Goal: Task Accomplishment & Management: Manage account settings

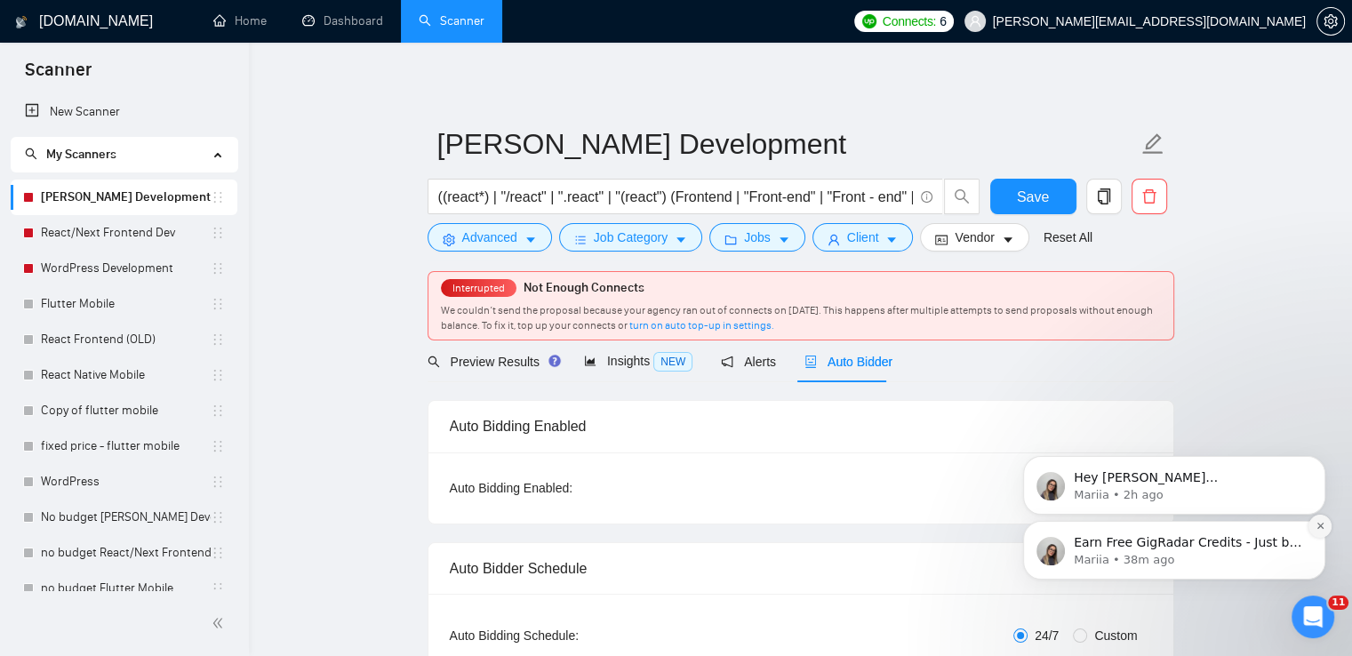
click at [1316, 530] on icon "Dismiss notification" at bounding box center [1321, 526] width 10 height 10
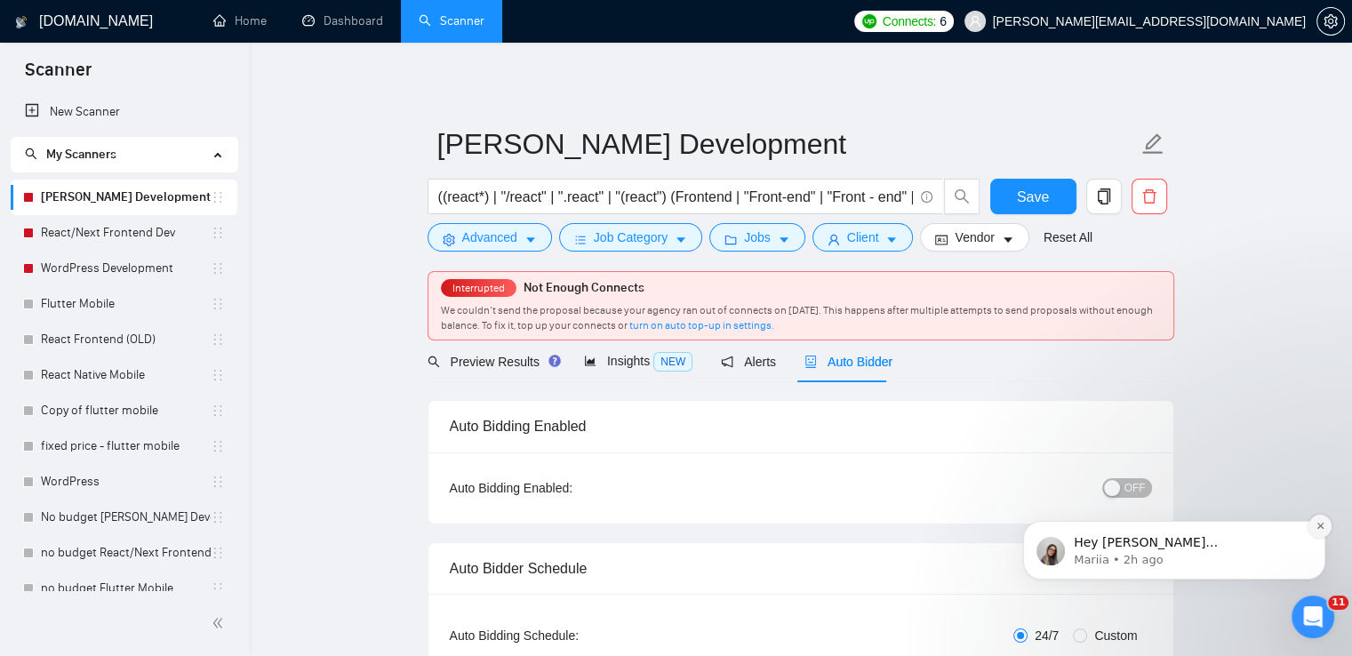
click at [1325, 525] on icon "Dismiss notification" at bounding box center [1321, 526] width 10 height 10
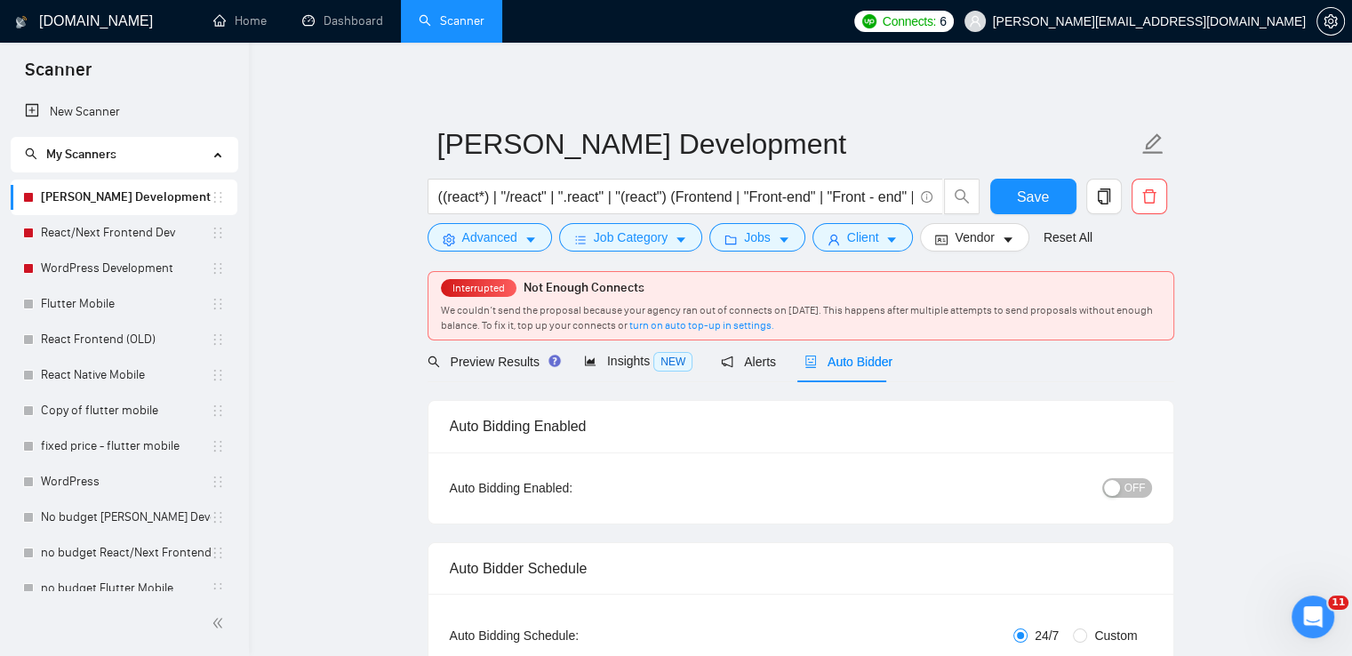
click at [1139, 493] on span "OFF" at bounding box center [1135, 488] width 21 height 20
click at [1045, 188] on span "Save" at bounding box center [1033, 197] width 32 height 22
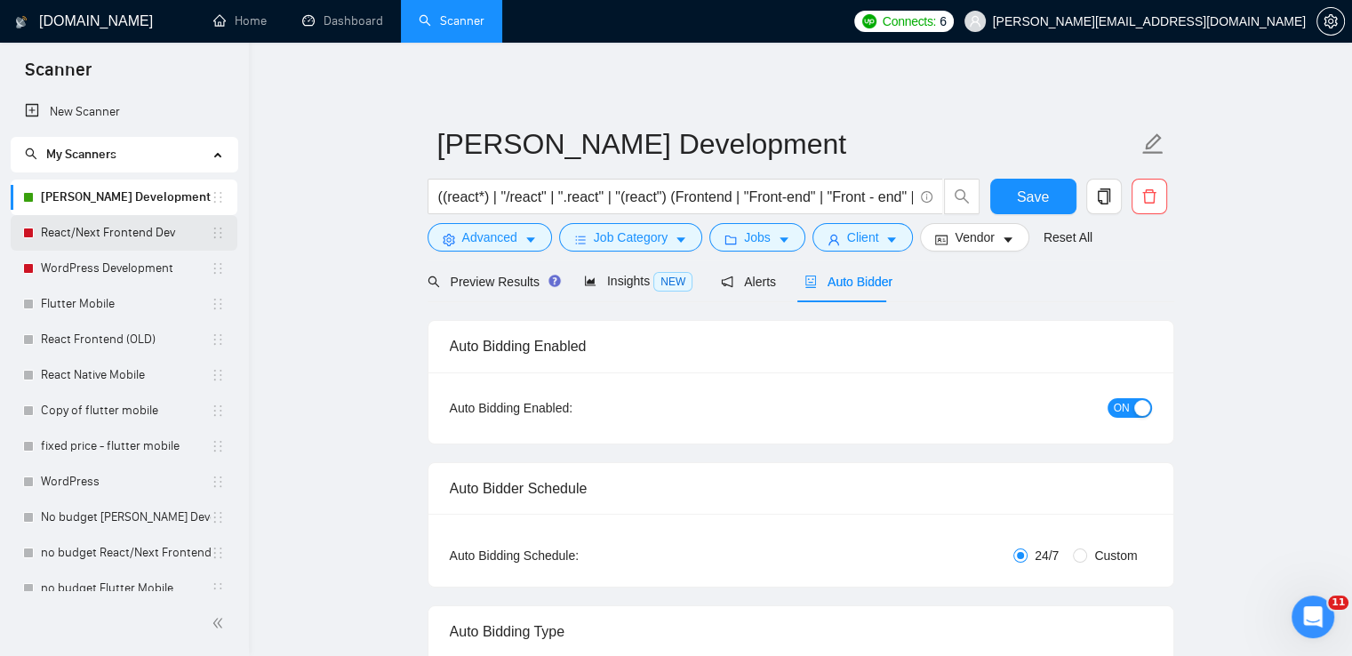
click at [128, 232] on link "React/Next Frontend Dev" at bounding box center [126, 233] width 170 height 36
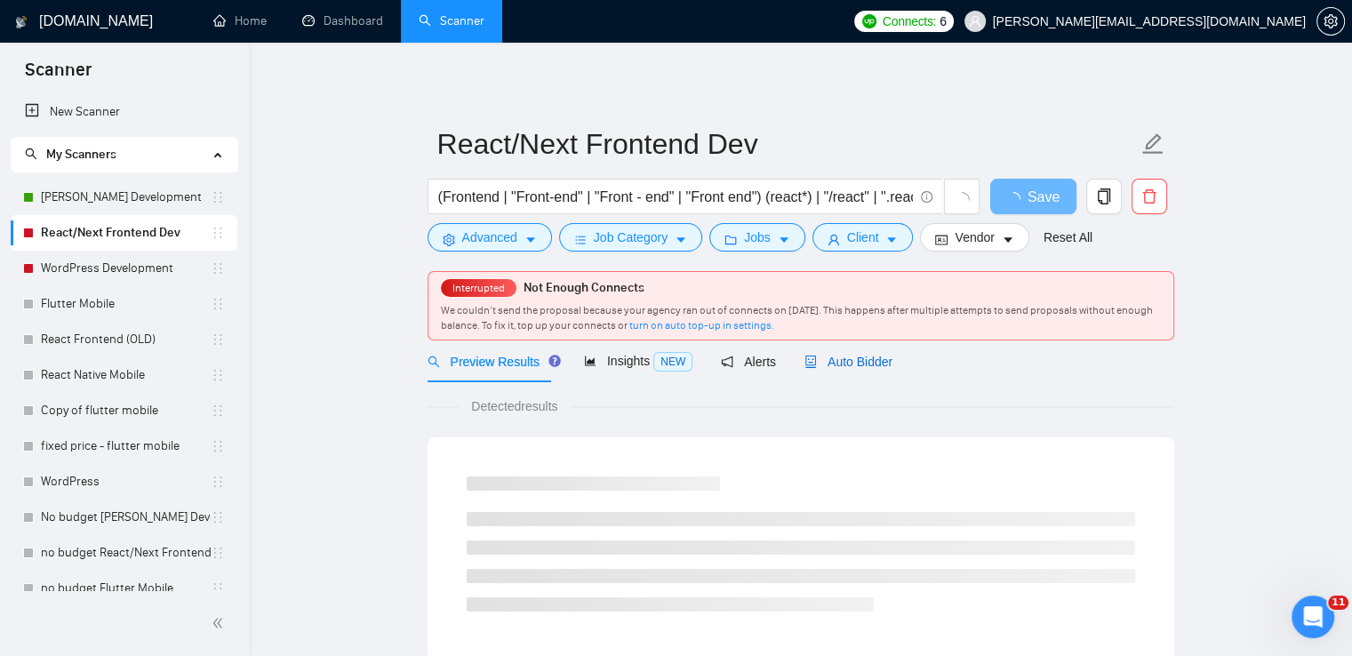
click at [825, 364] on span "Auto Bidder" at bounding box center [849, 362] width 88 height 14
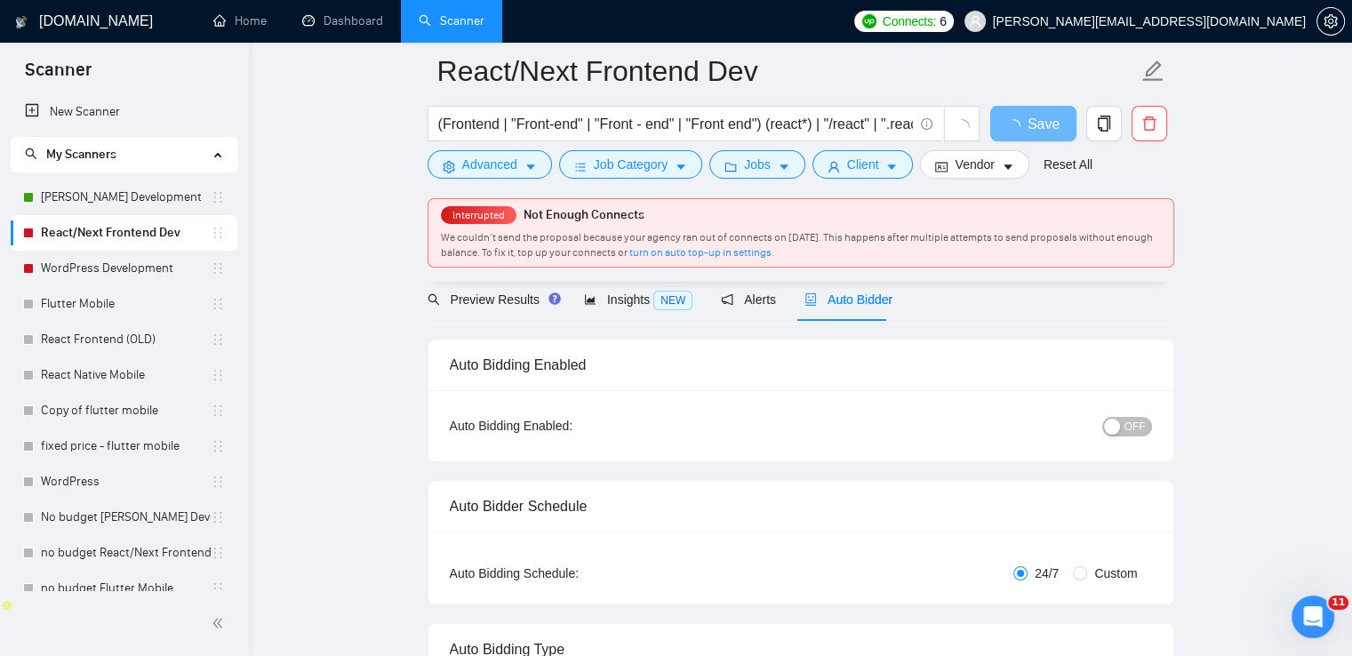
scroll to position [178, 0]
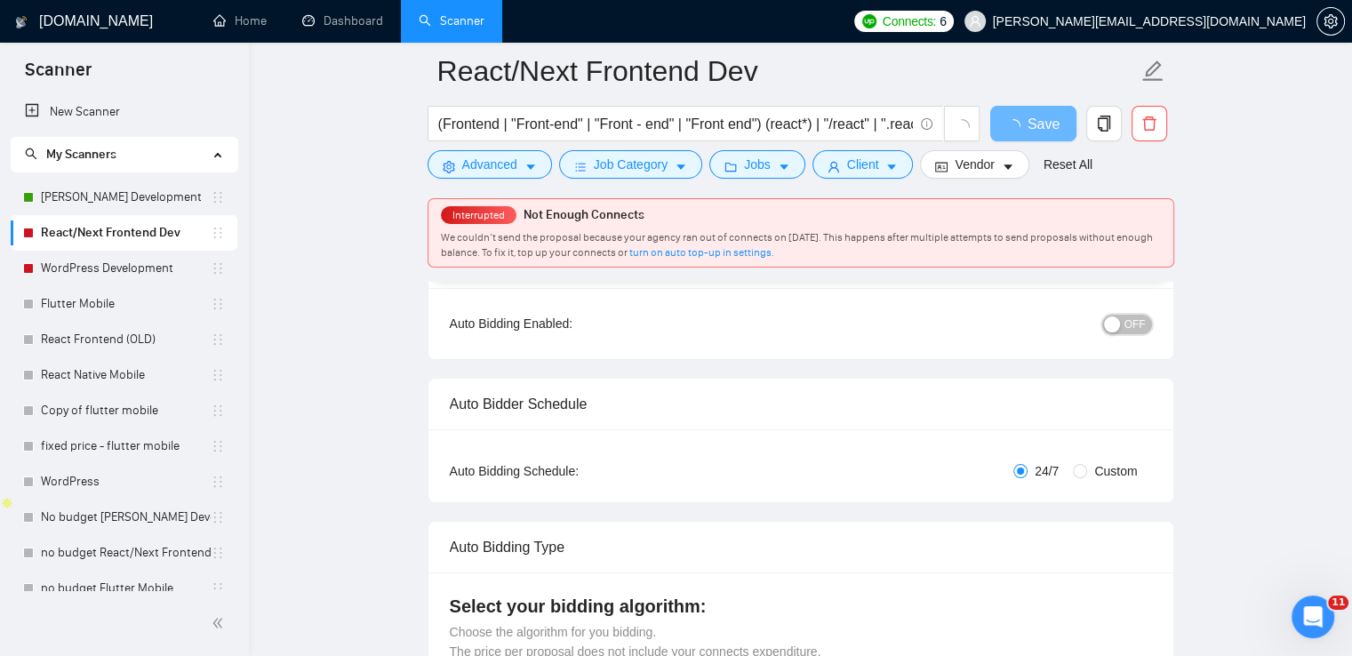
click at [1133, 327] on span "OFF" at bounding box center [1135, 325] width 21 height 20
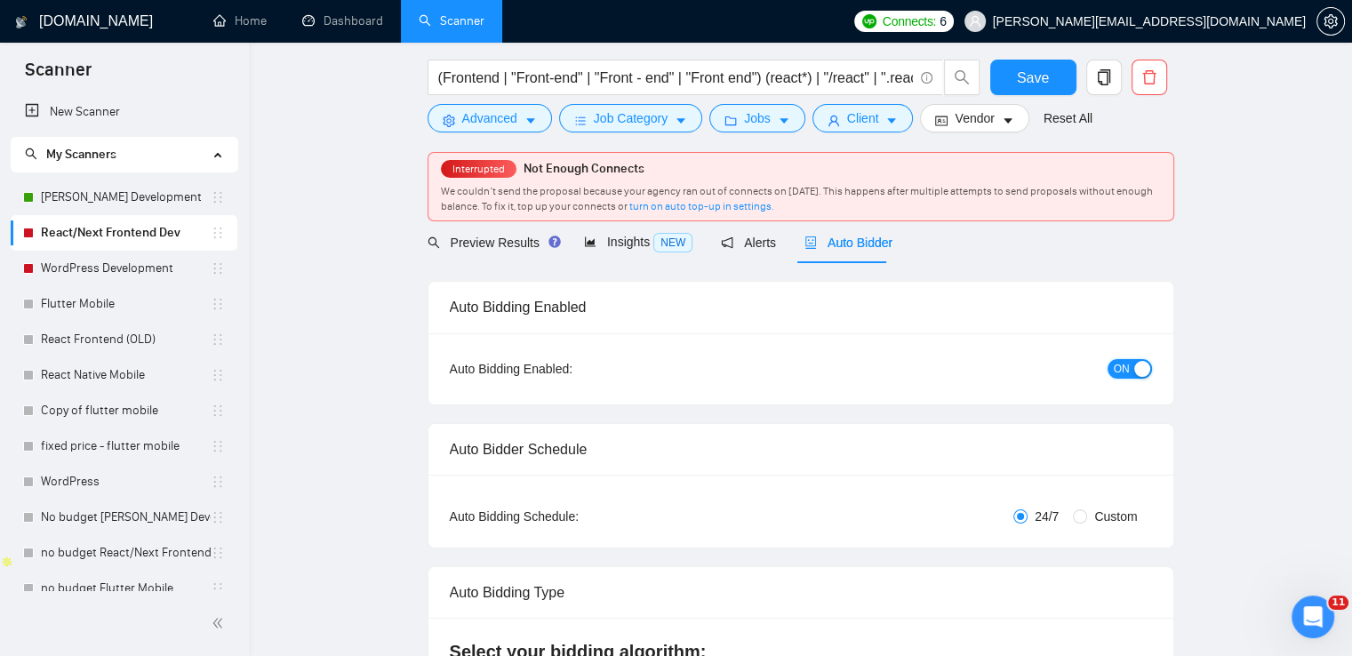
scroll to position [0, 0]
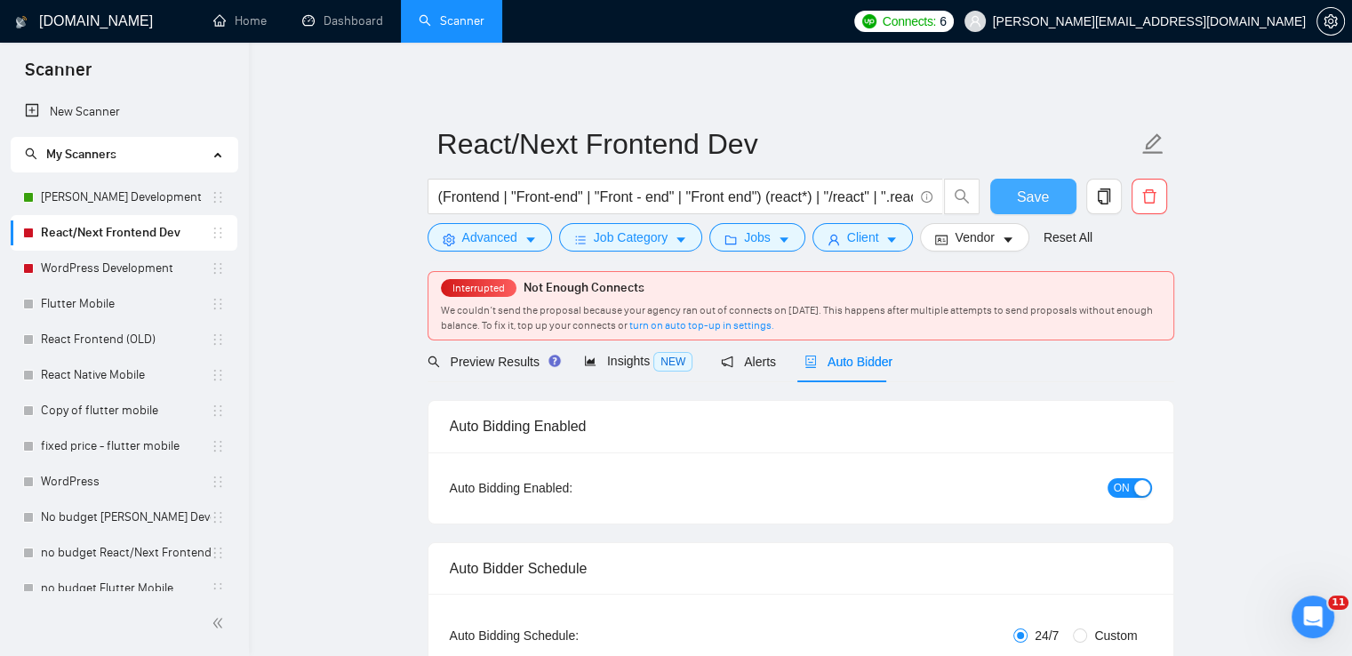
click at [1038, 196] on span "Save" at bounding box center [1033, 197] width 32 height 22
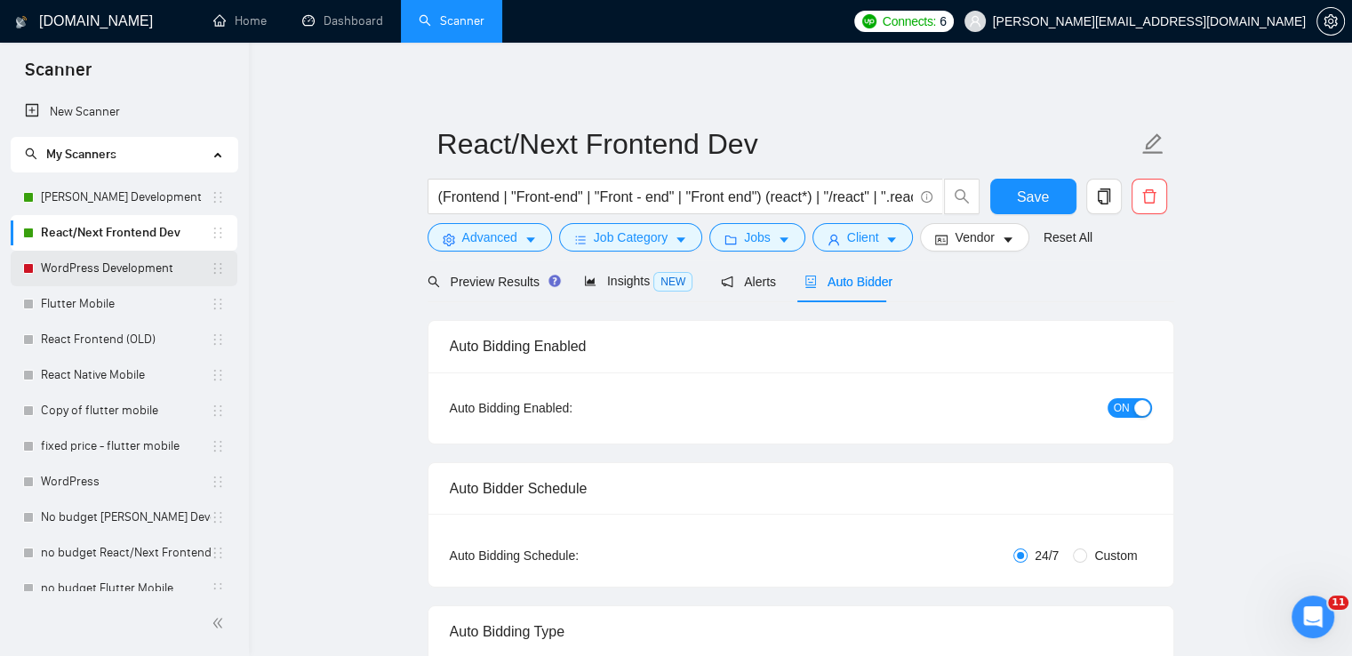
click at [116, 276] on link "WordPress Development" at bounding box center [126, 269] width 170 height 36
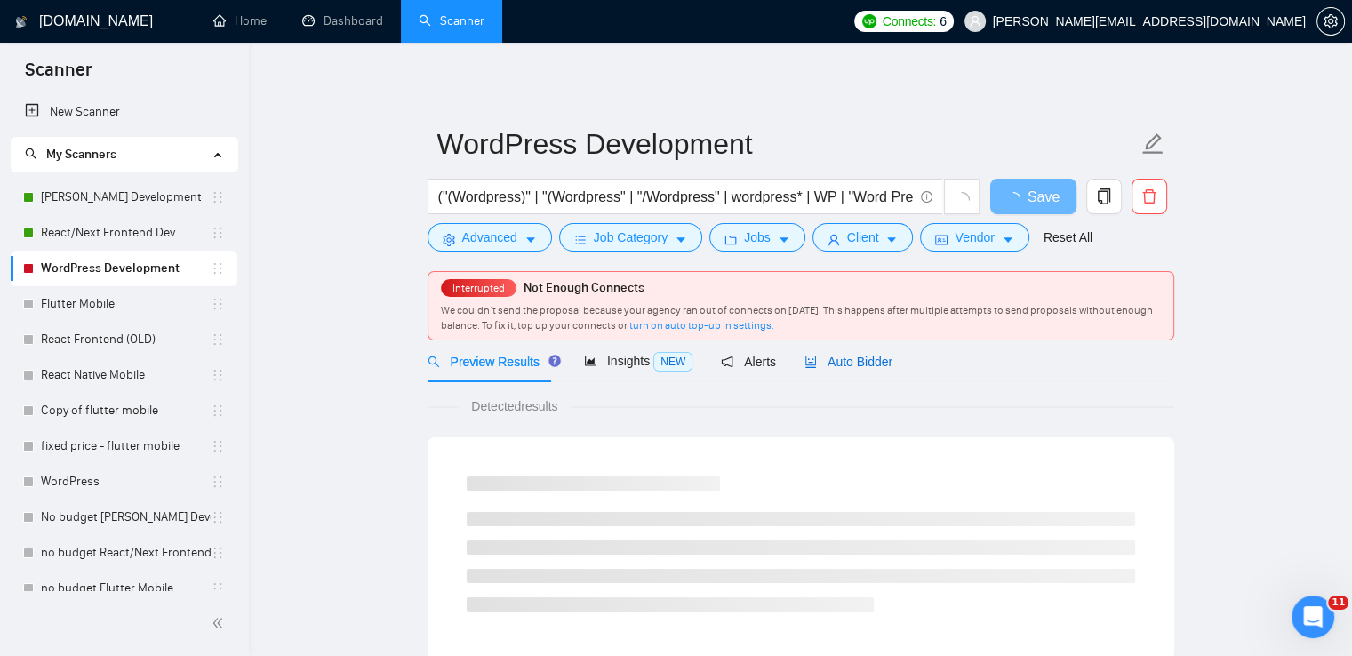
click at [861, 365] on span "Auto Bidder" at bounding box center [849, 362] width 88 height 14
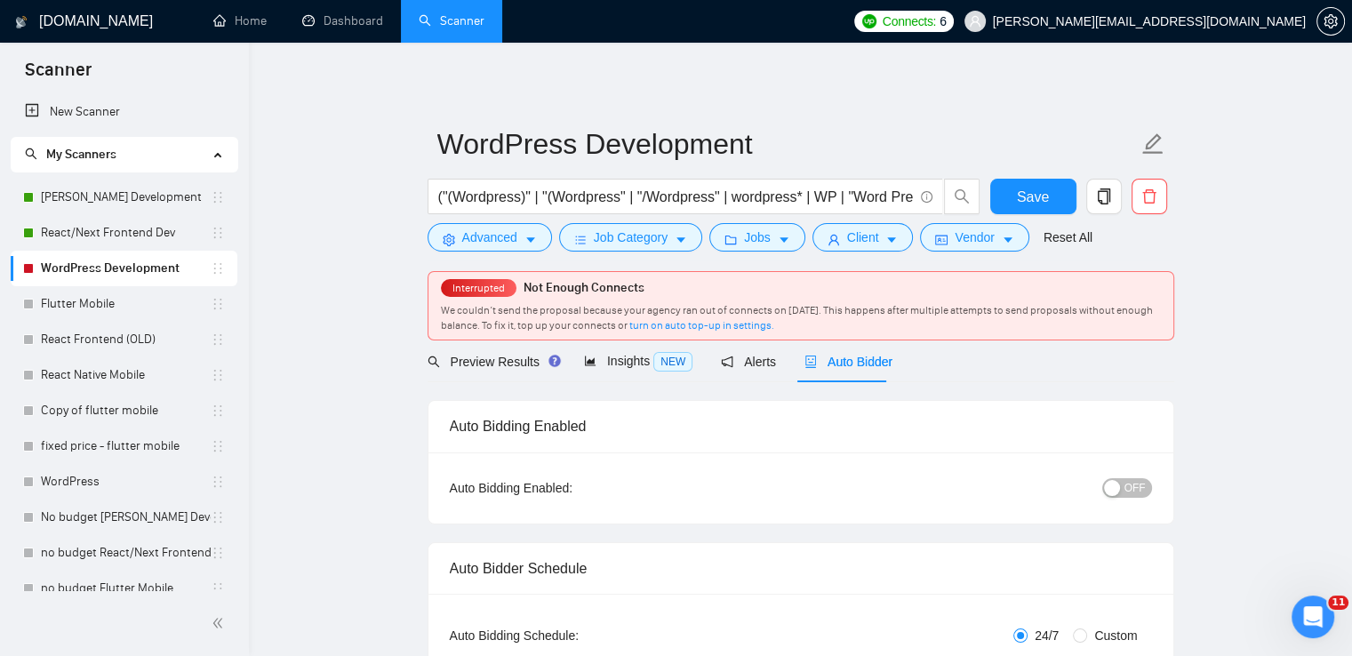
click at [1129, 488] on span "OFF" at bounding box center [1135, 488] width 21 height 20
click at [1028, 195] on span "Save" at bounding box center [1033, 197] width 32 height 22
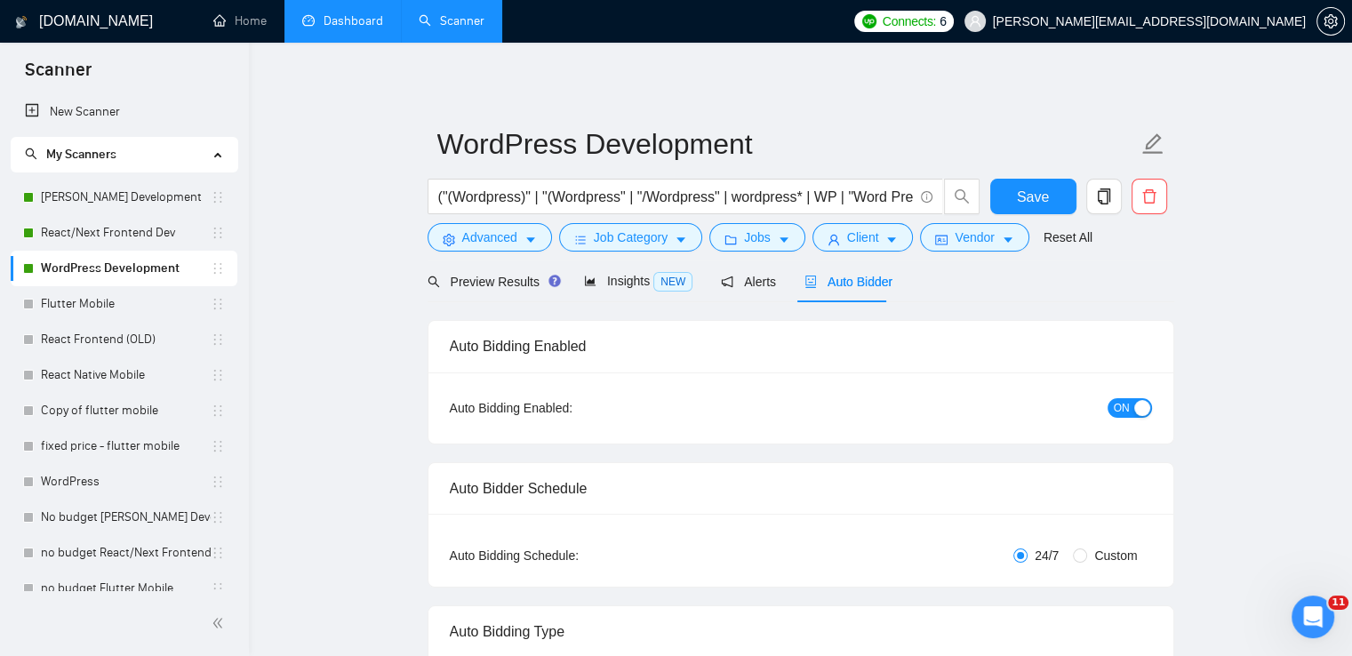
click at [357, 23] on link "Dashboard" at bounding box center [342, 20] width 81 height 15
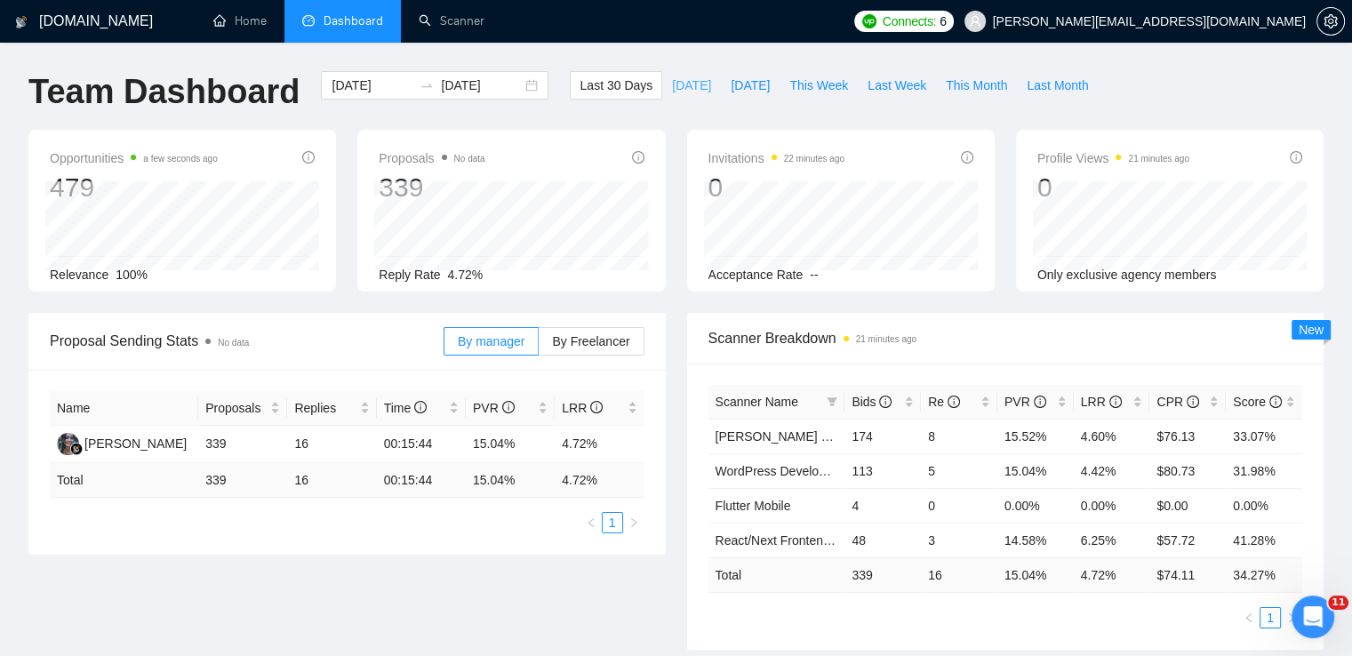
click at [679, 79] on span "[DATE]" at bounding box center [691, 86] width 39 height 20
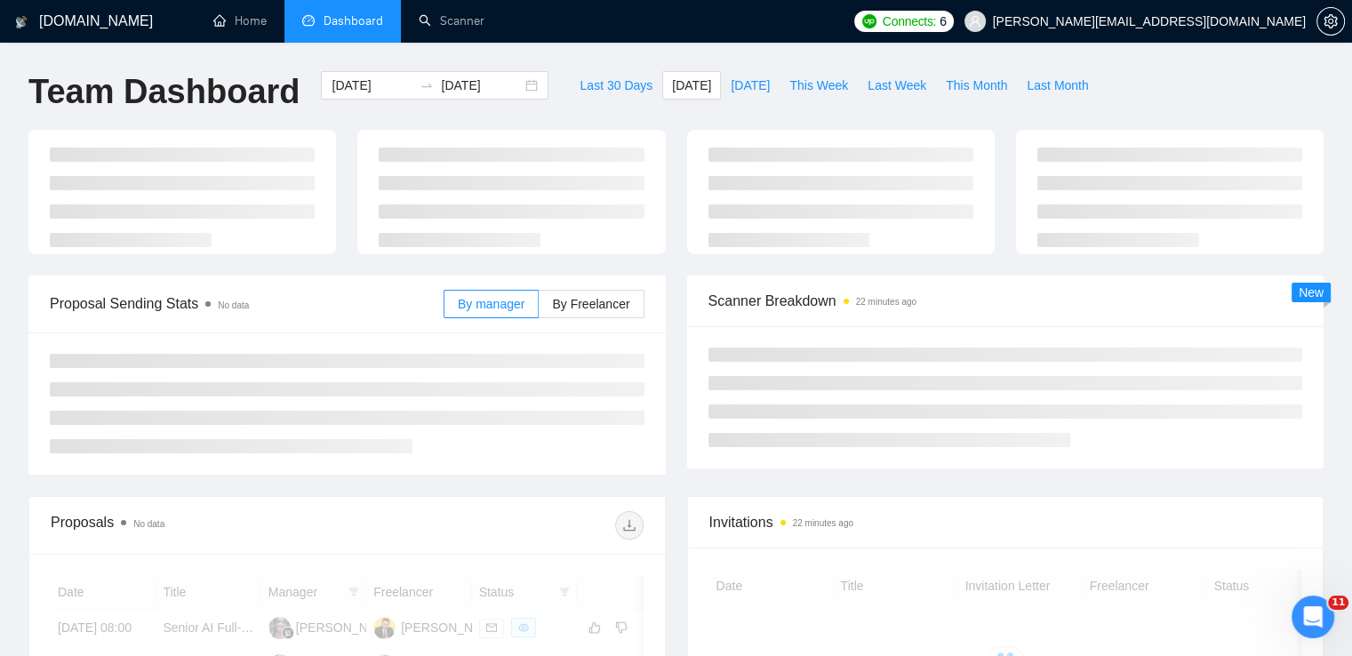
type input "[DATE]"
